Goal: Obtain resource: Download file/media

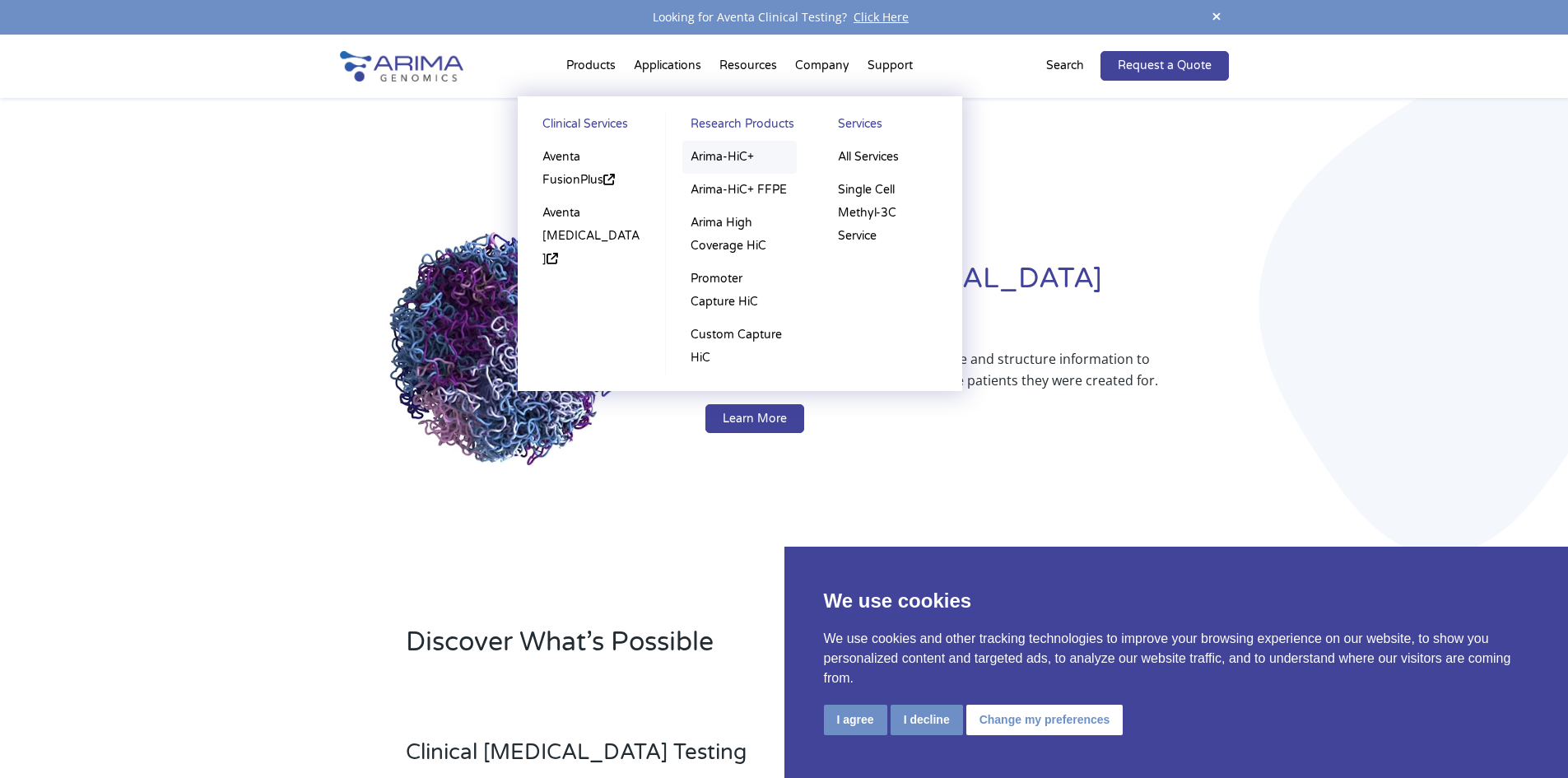
click at [727, 156] on link "Arima-HiC+" at bounding box center [739, 157] width 115 height 33
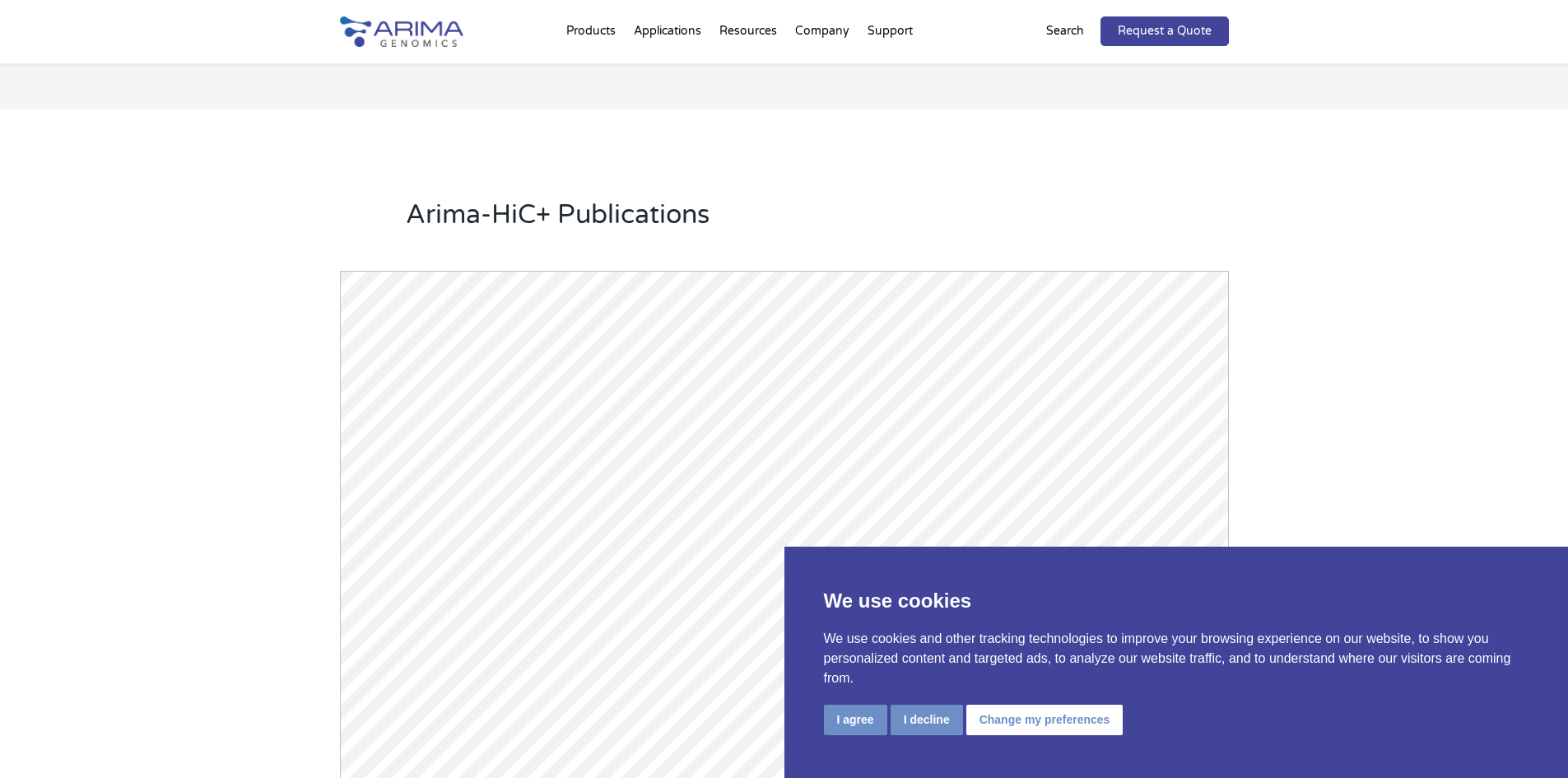
scroll to position [2043, 0]
click at [858, 719] on button "I agree" at bounding box center [856, 720] width 64 height 30
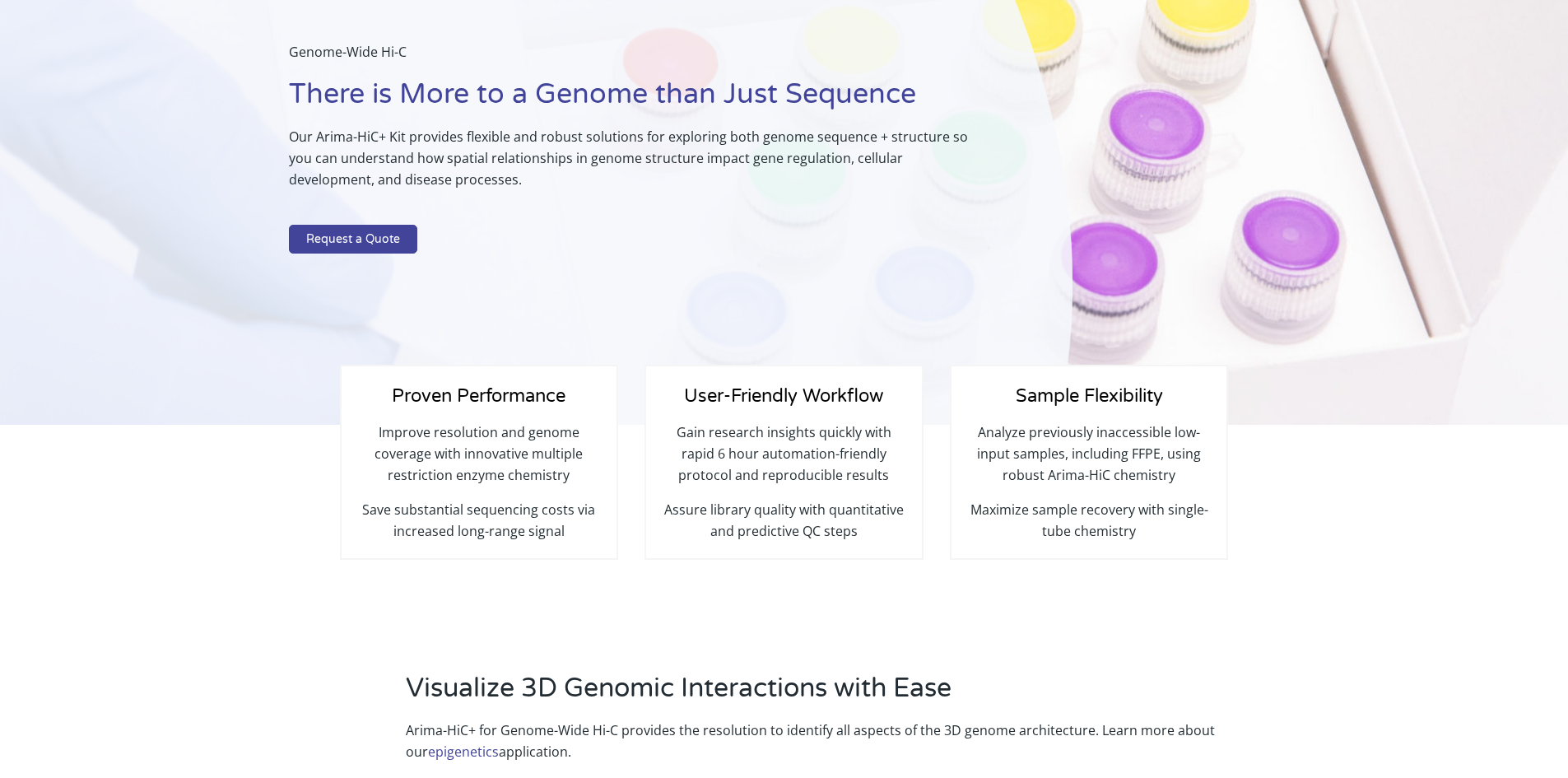
scroll to position [0, 0]
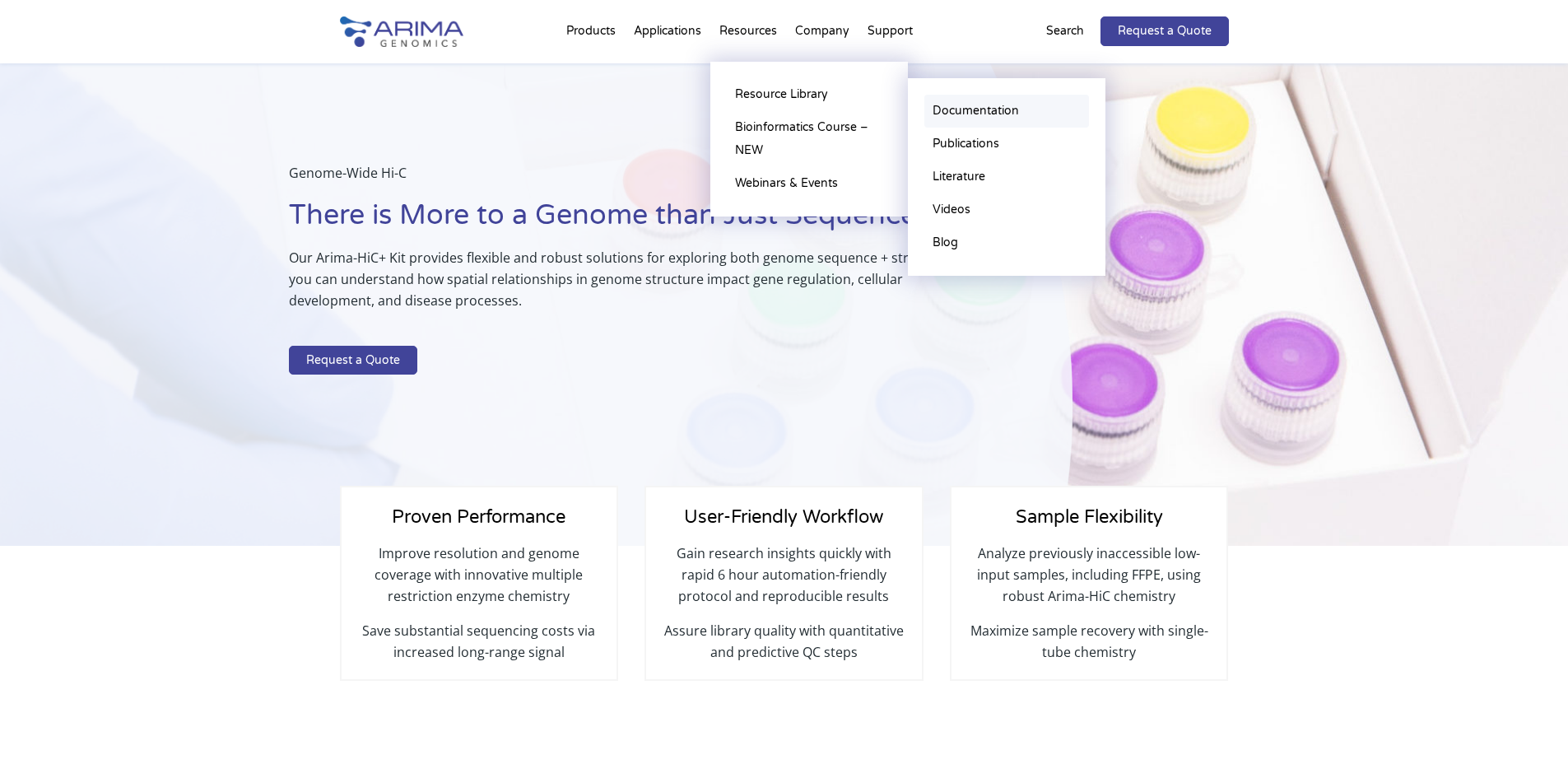
click at [957, 108] on link "Documentation" at bounding box center [1006, 111] width 165 height 33
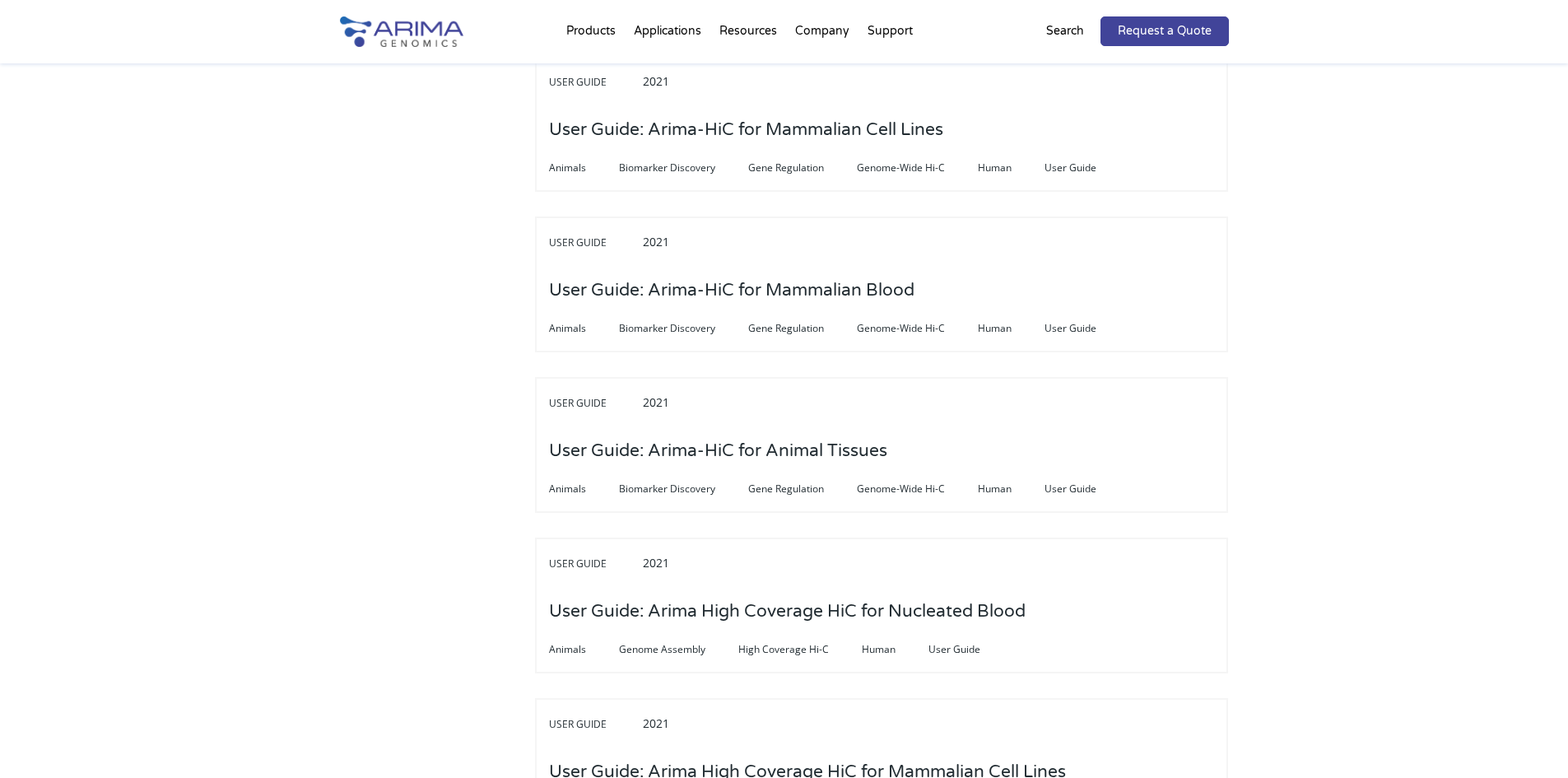
scroll to position [4480, 0]
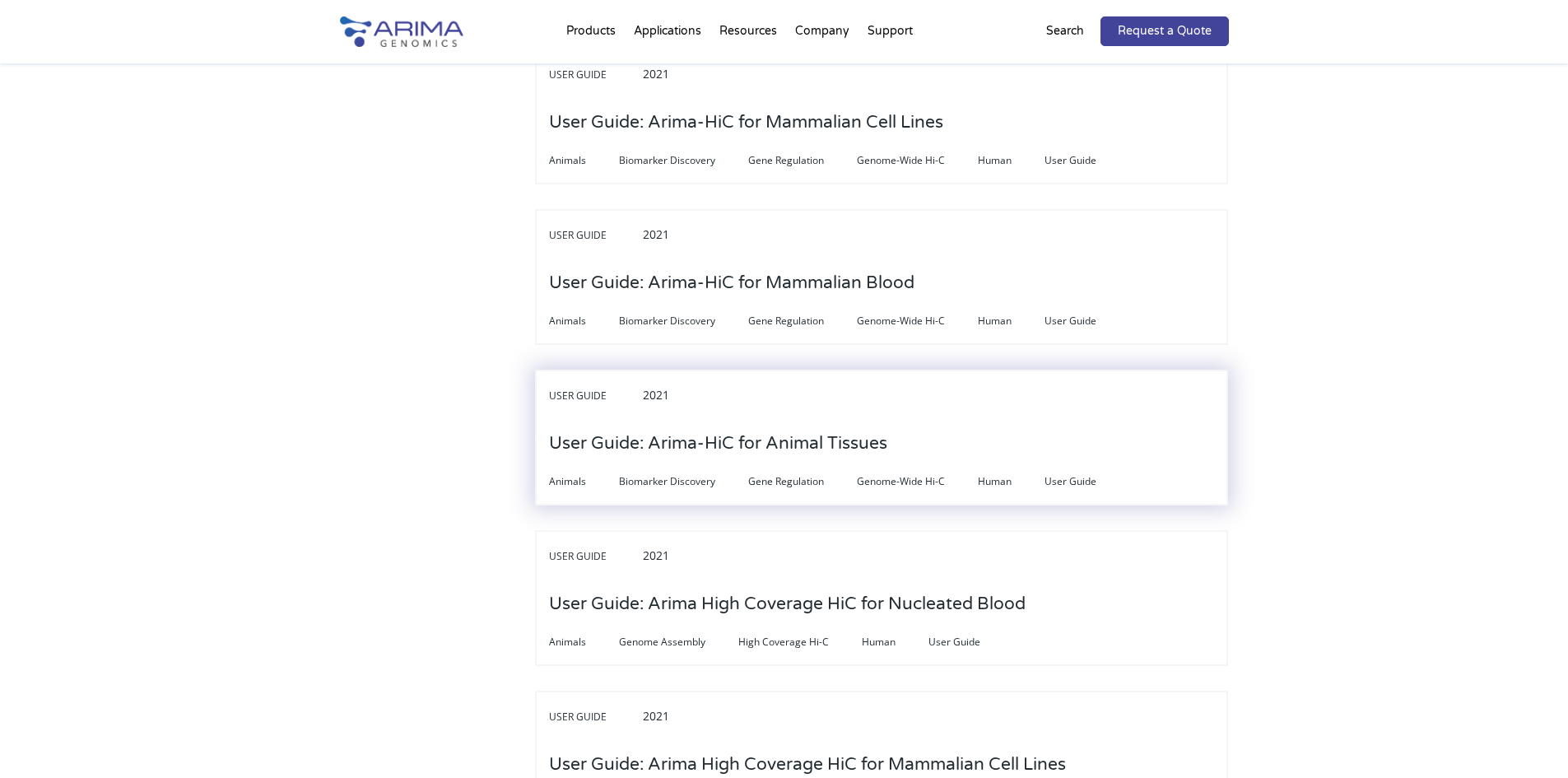
click at [740, 419] on h3 "User Guide: Arima-HiC for Animal Tissues" at bounding box center [718, 444] width 338 height 51
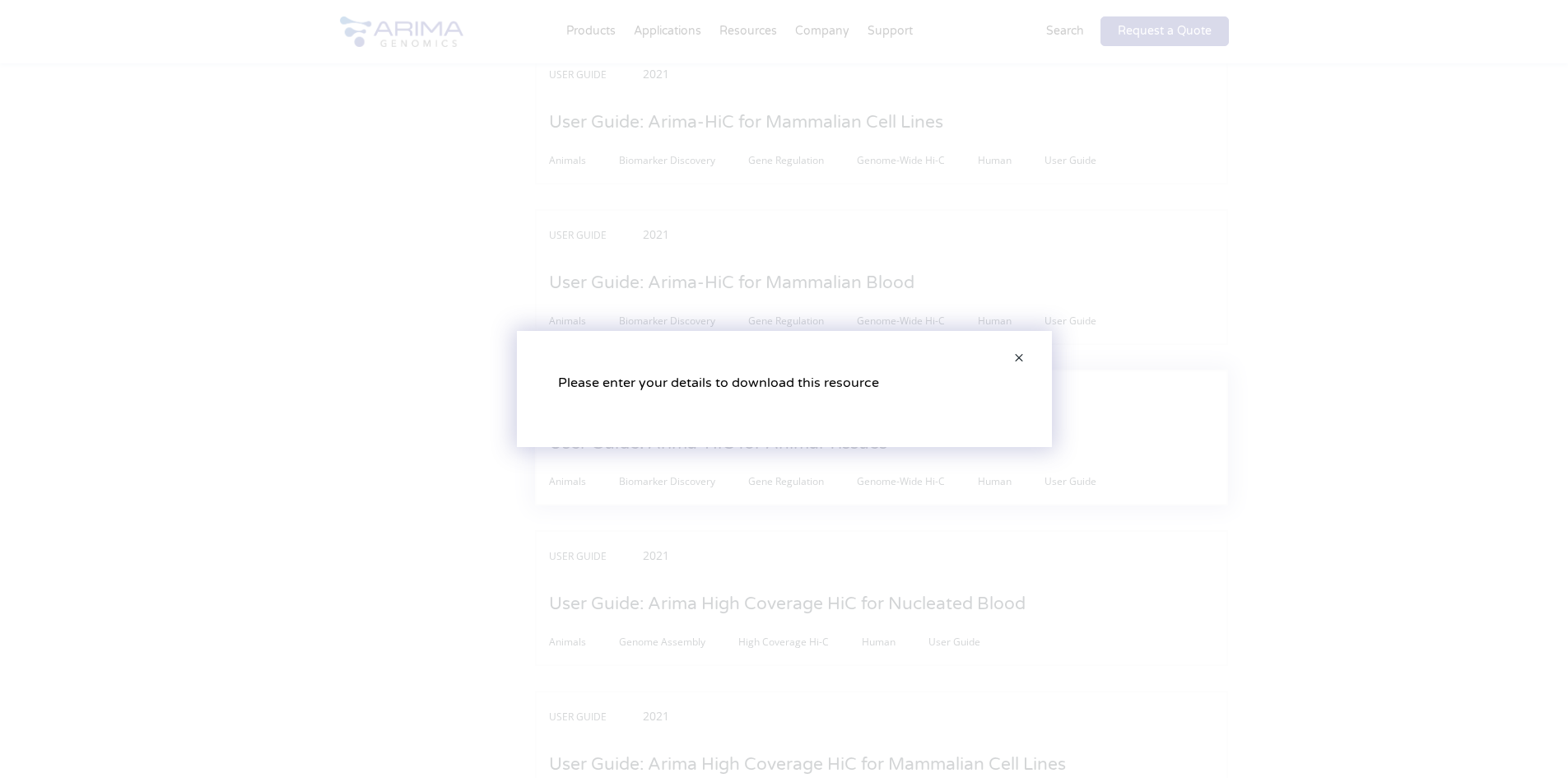
scroll to position [0, 0]
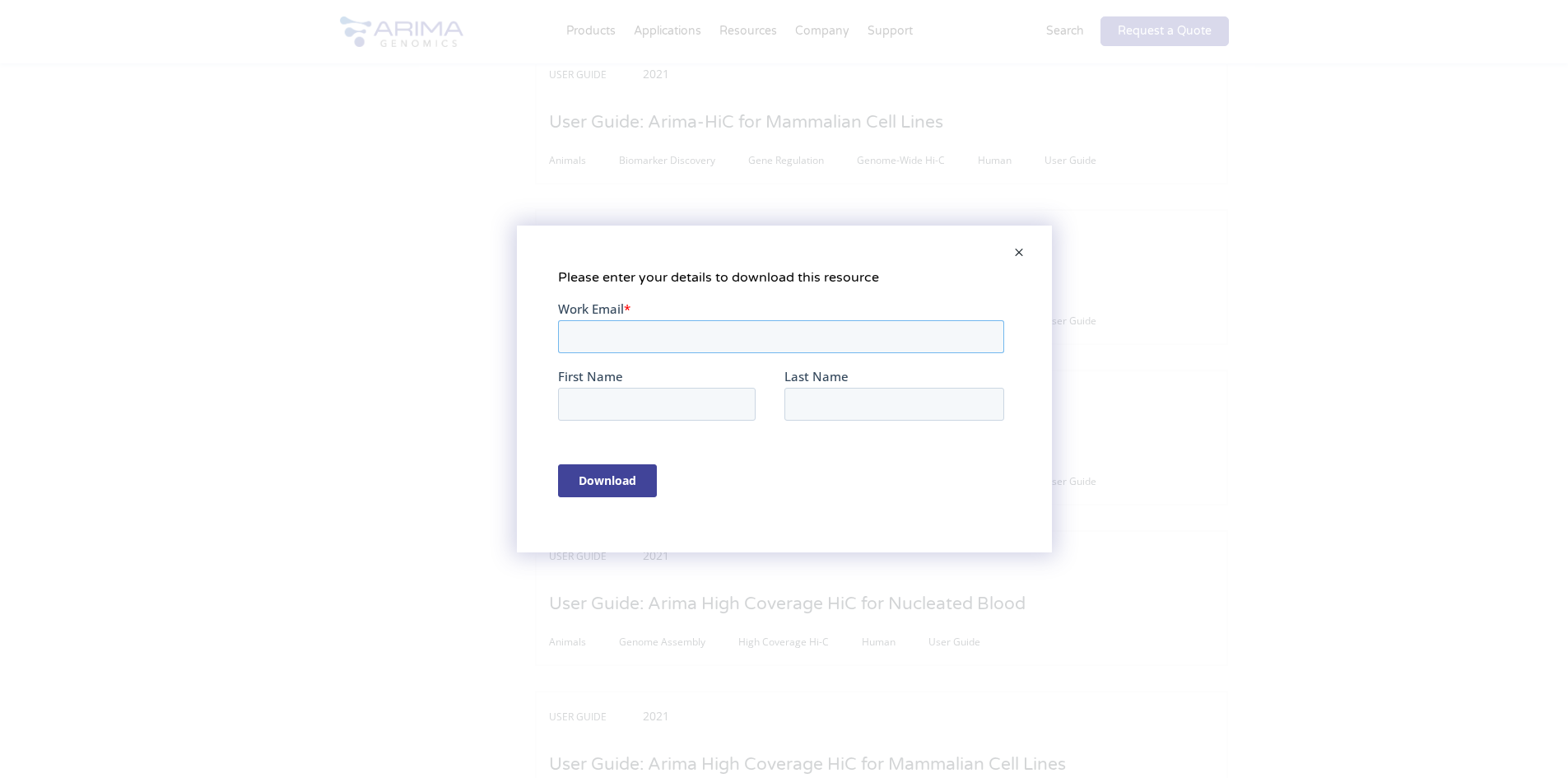
click at [689, 337] on input "Work Email *" at bounding box center [780, 337] width 446 height 33
type input "dlcrowe@uic.edu"
click at [680, 403] on input "First Name" at bounding box center [656, 404] width 198 height 33
type input "David"
click at [823, 404] on input "Last Name" at bounding box center [893, 404] width 220 height 33
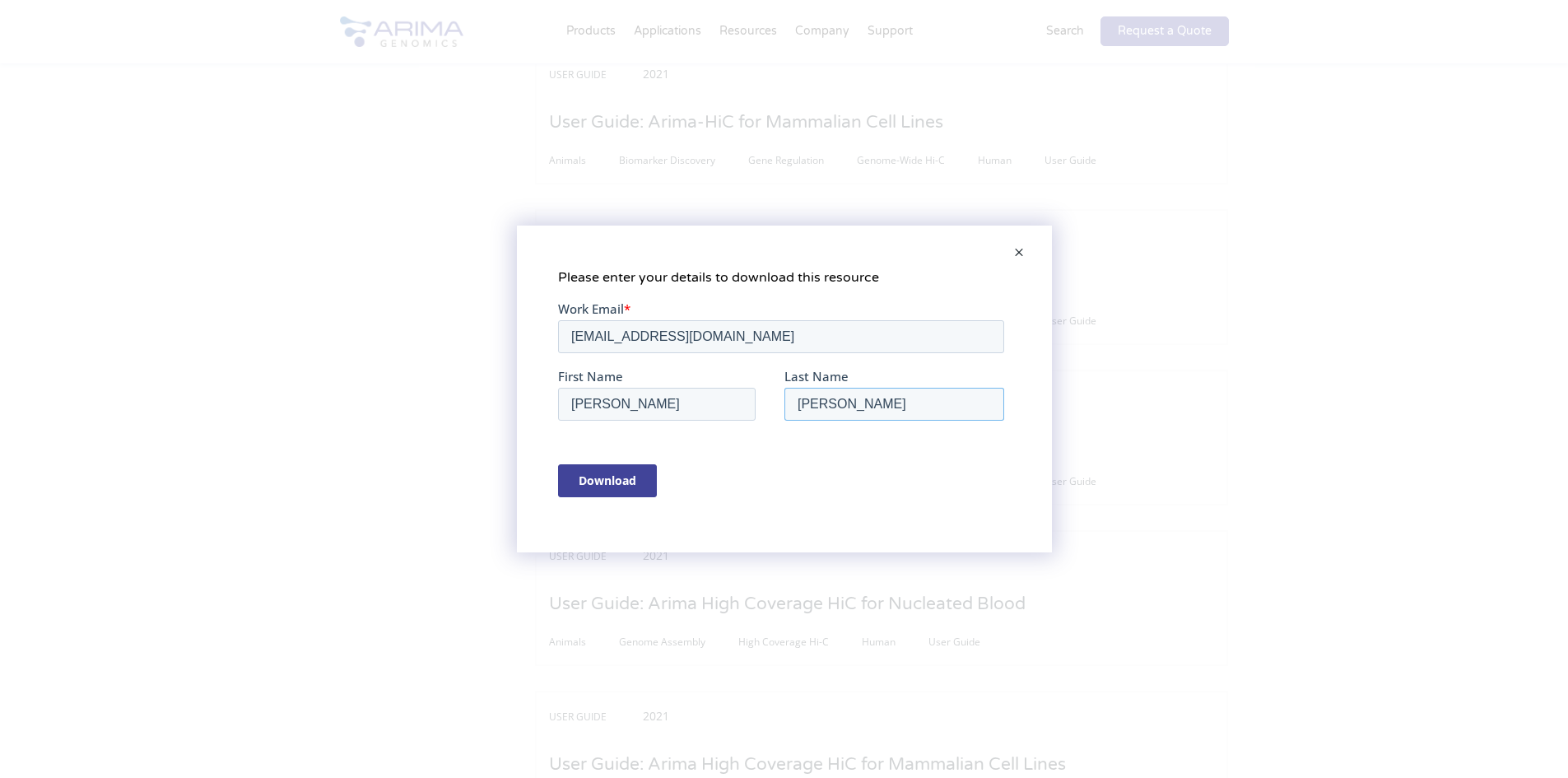
type input "Crowe"
click at [619, 486] on input "Download" at bounding box center [607, 481] width 99 height 33
click at [1011, 250] on span at bounding box center [1019, 253] width 33 height 39
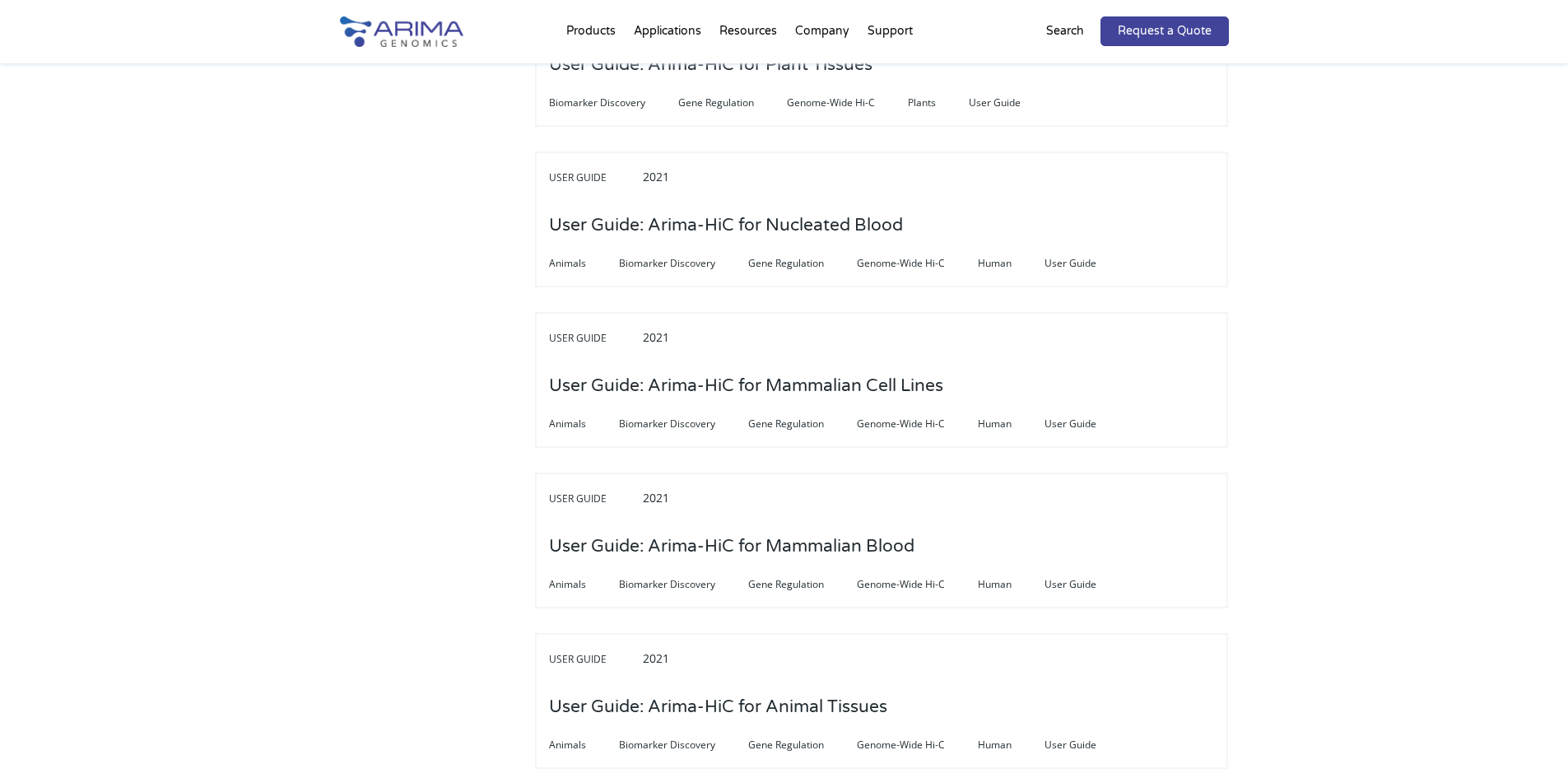
scroll to position [4150, 0]
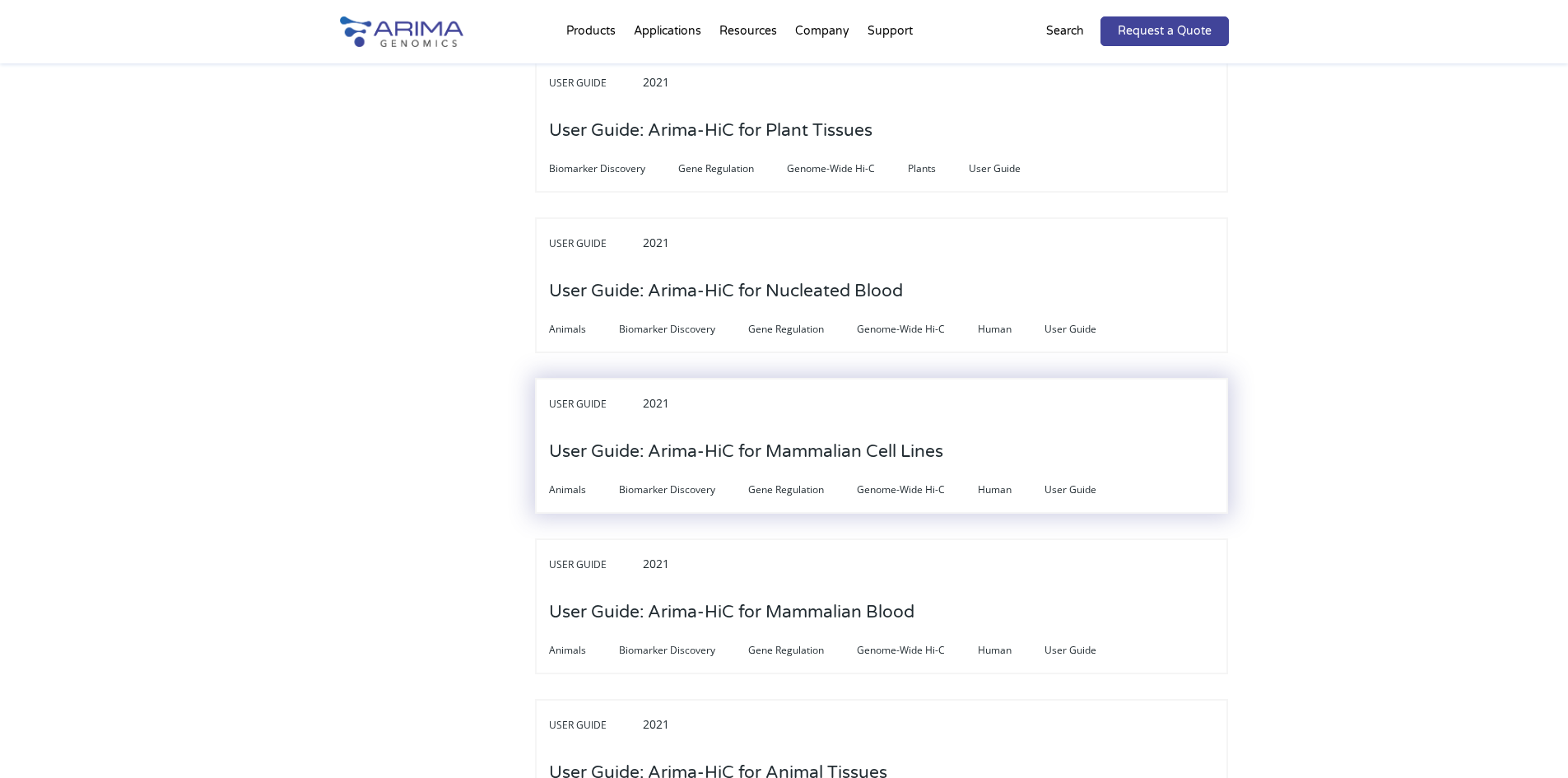
click at [841, 426] on h3 "User Guide: Arima-HiC for Mammalian Cell Lines" at bounding box center [746, 451] width 394 height 51
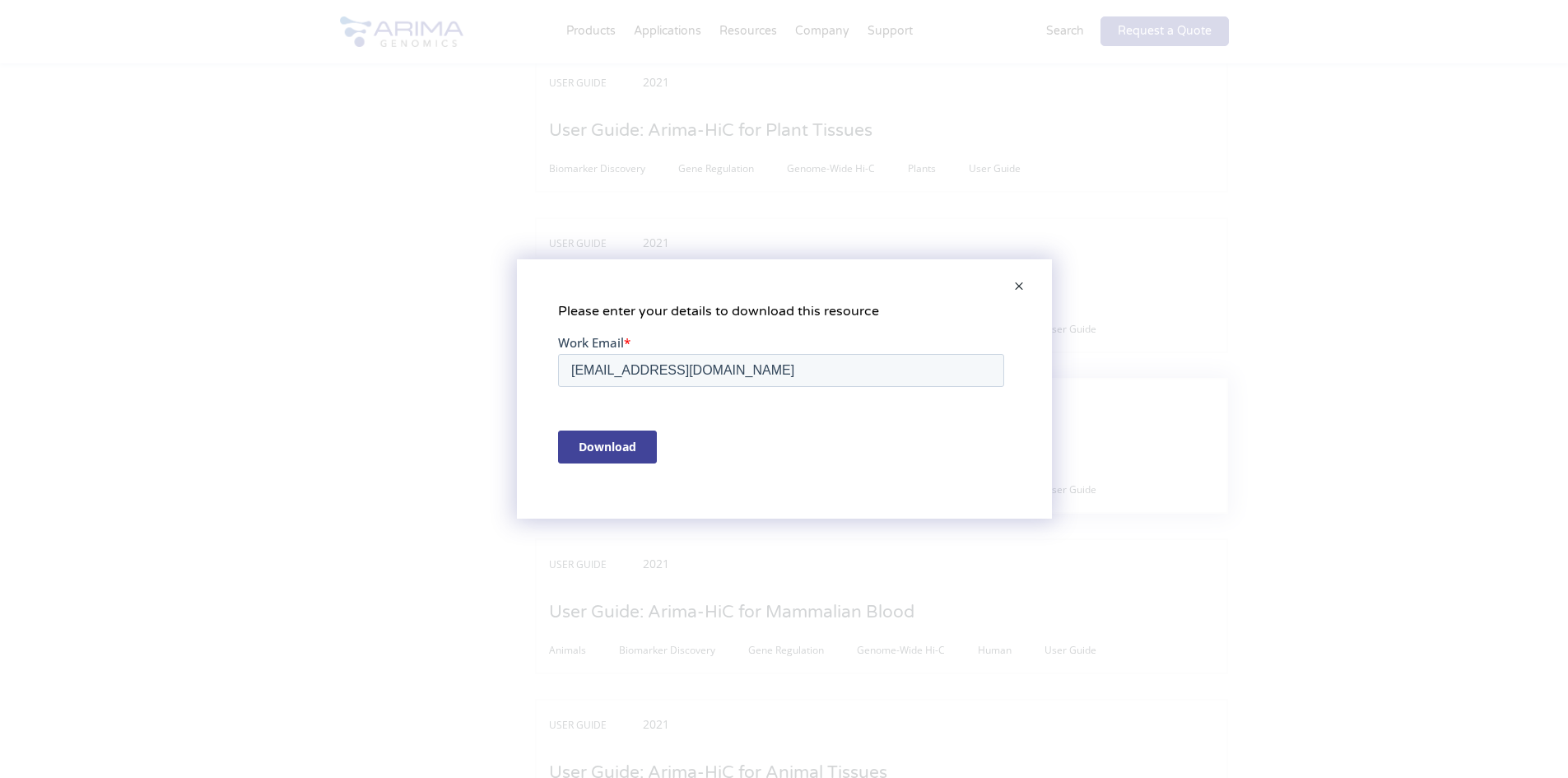
scroll to position [0, 0]
click at [629, 454] on input "Download" at bounding box center [607, 446] width 99 height 33
